Goal: Complete application form

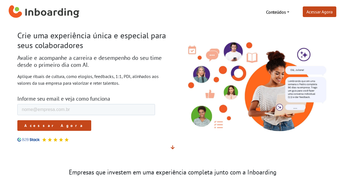
type input "[EMAIL_ADDRESS][DOMAIN_NAME]"
click at [43, 125] on form "E-mail de trabalho * [EMAIL_ADDRESS][DOMAIN_NAME] Fullstory Session URL Acessar…" at bounding box center [86, 117] width 138 height 27
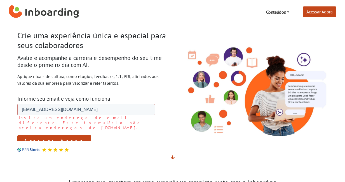
click at [43, 135] on input "Acessar Agora" at bounding box center [54, 140] width 74 height 11
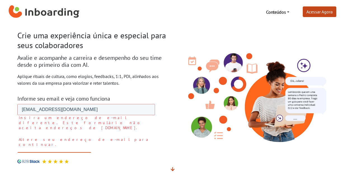
click at [46, 152] on input "Acessar Agora" at bounding box center [54, 157] width 74 height 11
click at [80, 110] on input "[EMAIL_ADDRESS][DOMAIN_NAME]" at bounding box center [86, 109] width 138 height 11
click at [17, 152] on input "Acessar Agora" at bounding box center [54, 157] width 74 height 11
click at [43, 152] on input "Acessar Agora" at bounding box center [54, 157] width 74 height 11
drag, startPoint x: 83, startPoint y: 112, endPoint x: 51, endPoint y: 110, distance: 31.4
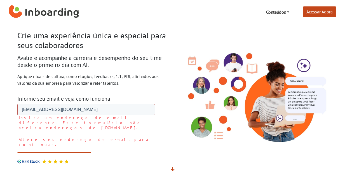
click at [51, 110] on input "[EMAIL_ADDRESS][DOMAIN_NAME]" at bounding box center [86, 109] width 138 height 11
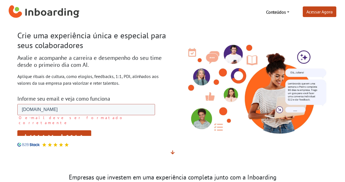
type input "[PERSON_NAME][EMAIL_ADDRESS][DOMAIN_NAME]"
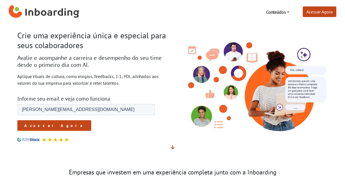
click at [47, 128] on input "Acessar Agora" at bounding box center [54, 125] width 74 height 11
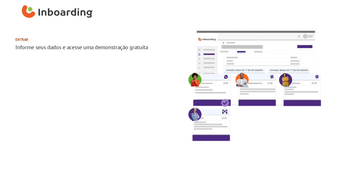
select select "BR"
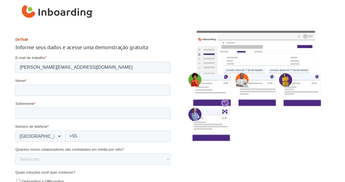
click at [105, 96] on form "E-mail de trabalho * ianka.santos@g.globo Nome * Sobrenome * Número de telefone…" at bounding box center [92, 170] width 155 height 230
click at [107, 91] on input "Nome *" at bounding box center [92, 90] width 155 height 11
type input "IANKA"
type input "SANTOS"
click at [88, 111] on input "SANTOS" at bounding box center [92, 113] width 155 height 11
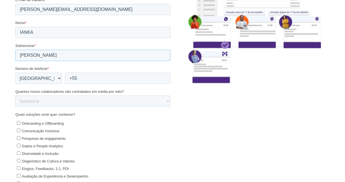
scroll to position [78, 0]
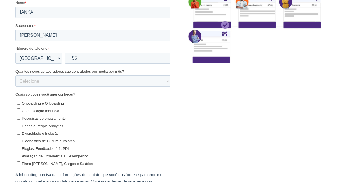
click at [122, 102] on label "Onboarding e Offboarding" at bounding box center [94, 103] width 154 height 6
click at [20, 102] on input "Onboarding e Offboarding" at bounding box center [19, 103] width 4 height 4
checkbox input "true"
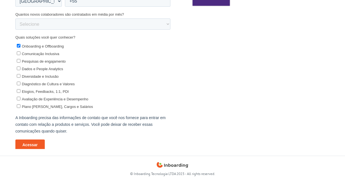
scroll to position [106, 0]
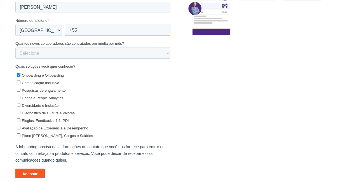
click at [119, 28] on input "+55" at bounding box center [117, 30] width 105 height 11
type input "+55 21991789028"
click at [29, 175] on input "Acessar" at bounding box center [29, 174] width 29 height 11
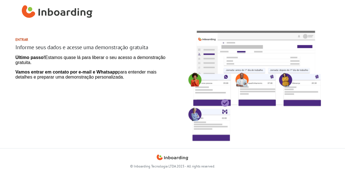
click at [25, 39] on h2 "Entrar" at bounding box center [92, 39] width 155 height 4
click at [167, 156] on img "Inboarding Home Page" at bounding box center [173, 157] width 32 height 8
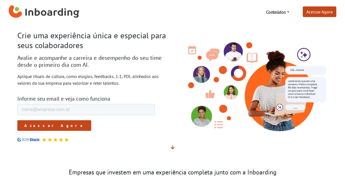
scroll to position [2, 0]
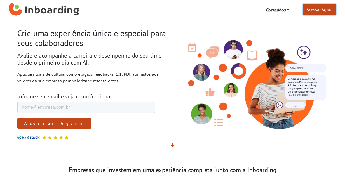
click at [324, 11] on link "Acessar Agora" at bounding box center [320, 9] width 34 height 11
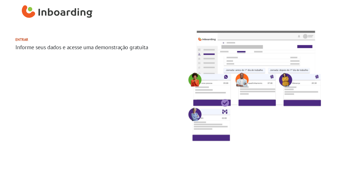
select select "BR"
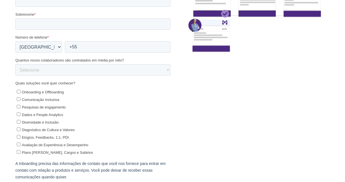
scroll to position [135, 0]
